Goal: Task Accomplishment & Management: Use online tool/utility

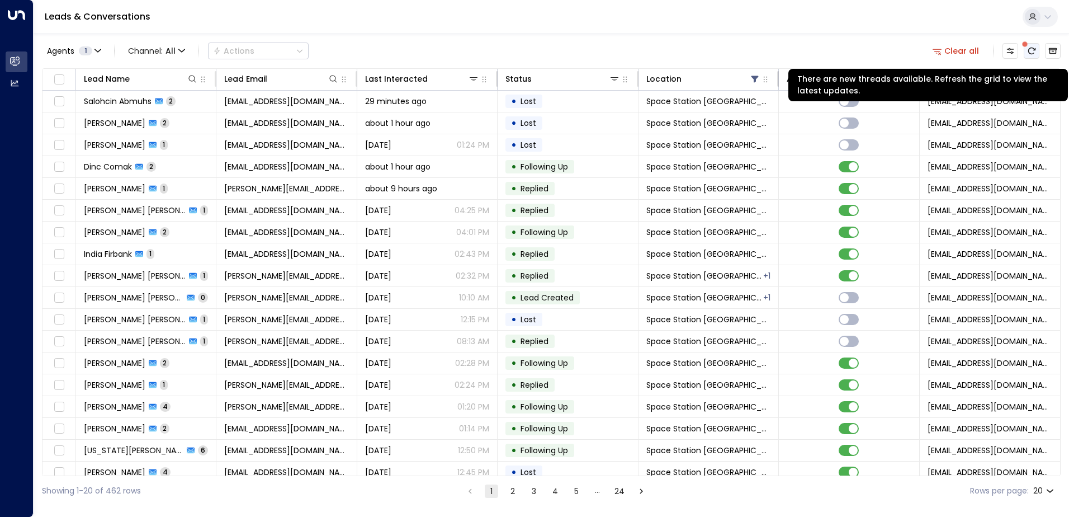
click at [1031, 51] on icon "There are new threads available. Refresh the grid to view the latest updates." at bounding box center [1031, 50] width 9 height 9
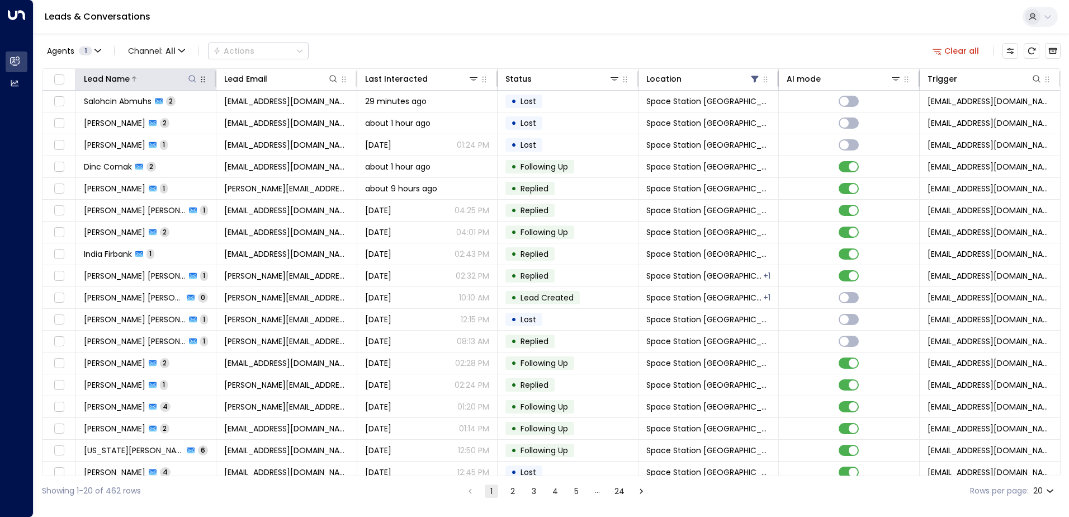
click at [194, 79] on icon at bounding box center [192, 78] width 7 height 7
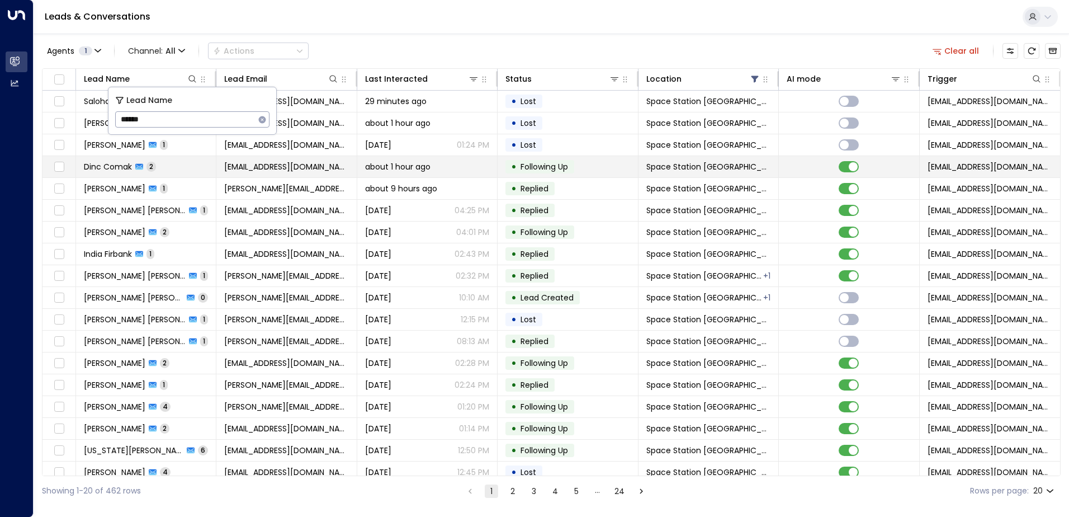
type input "******"
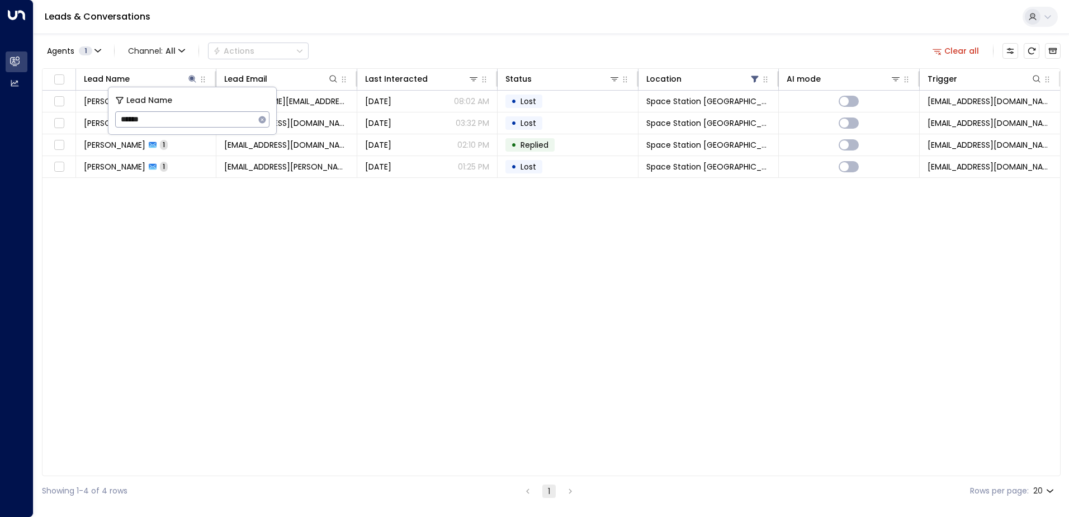
click at [157, 251] on div "Lead Name Lead Email Last Interacted Status Location AI mode Trigger [PERSON_NA…" at bounding box center [551, 272] width 1019 height 408
click at [277, 290] on div "Lead Name Lead Email Last Interacted Status Location AI mode Trigger [PERSON_NA…" at bounding box center [551, 272] width 1019 height 408
click at [198, 84] on div at bounding box center [203, 78] width 10 height 13
click at [196, 80] on icon at bounding box center [192, 78] width 9 height 9
type input "*"
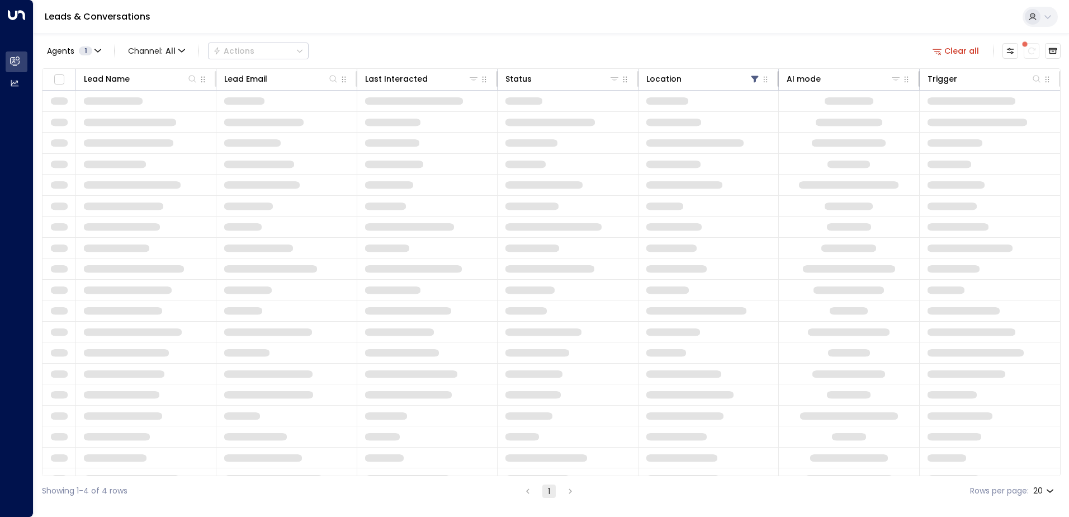
click at [234, 274] on td at bounding box center [286, 268] width 140 height 21
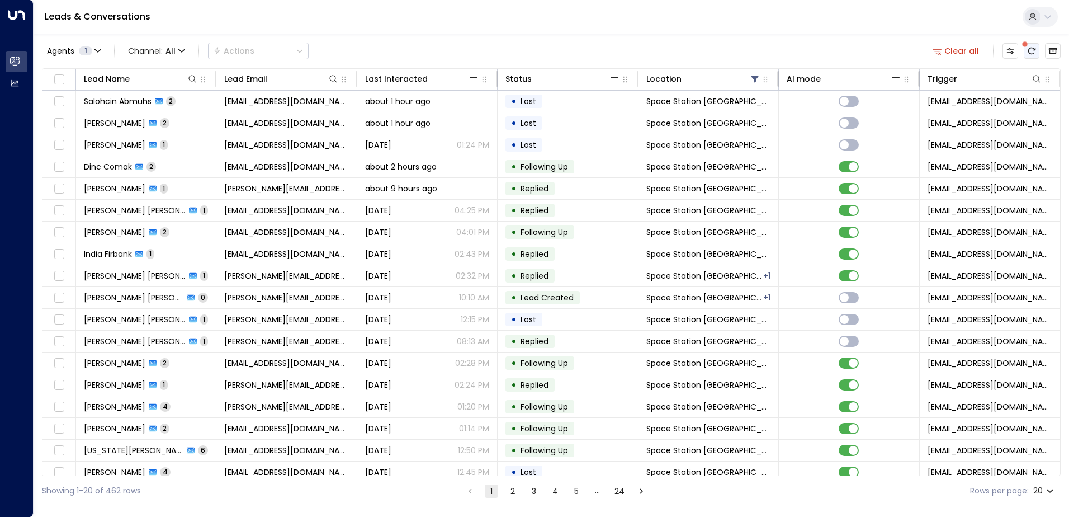
click at [1029, 54] on icon "There are new threads available. Refresh the grid to view the latest updates." at bounding box center [1031, 50] width 9 height 9
click at [191, 82] on icon at bounding box center [192, 78] width 9 height 9
click at [173, 121] on input "text" at bounding box center [192, 119] width 154 height 21
type input "***"
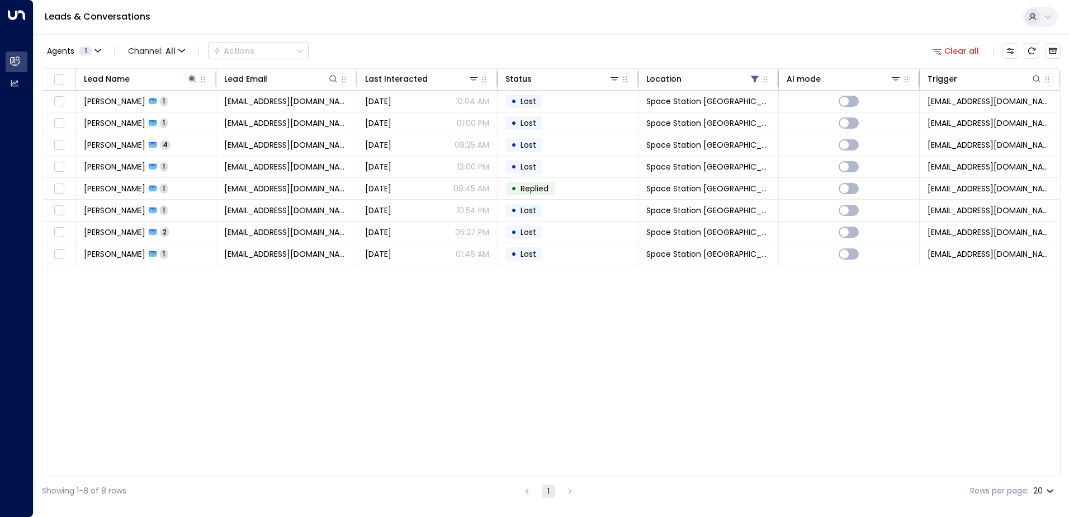
click at [149, 306] on div "Lead Name Lead Email Last Interacted Status Location AI mode Trigger [PERSON_NA…" at bounding box center [551, 272] width 1019 height 408
